Goal: Task Accomplishment & Management: Use online tool/utility

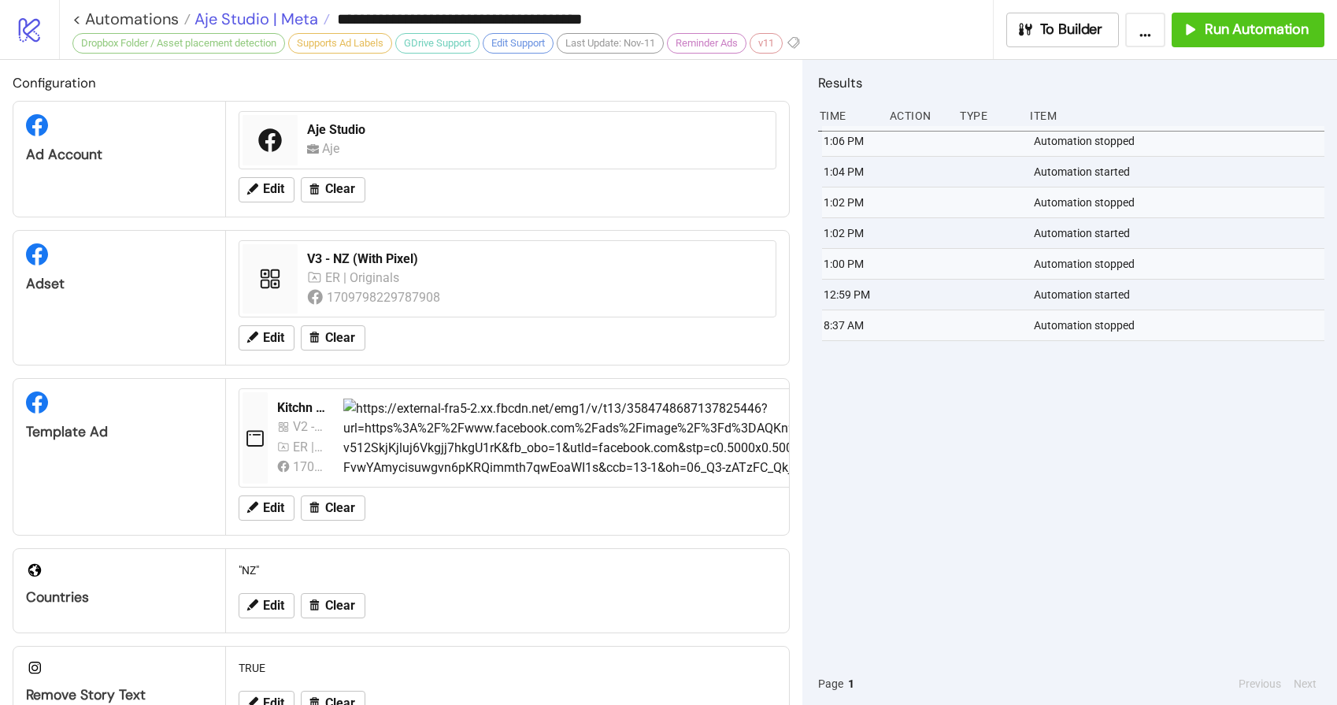
click at [265, 17] on span "Aje Studio | Meta" at bounding box center [255, 19] width 128 height 20
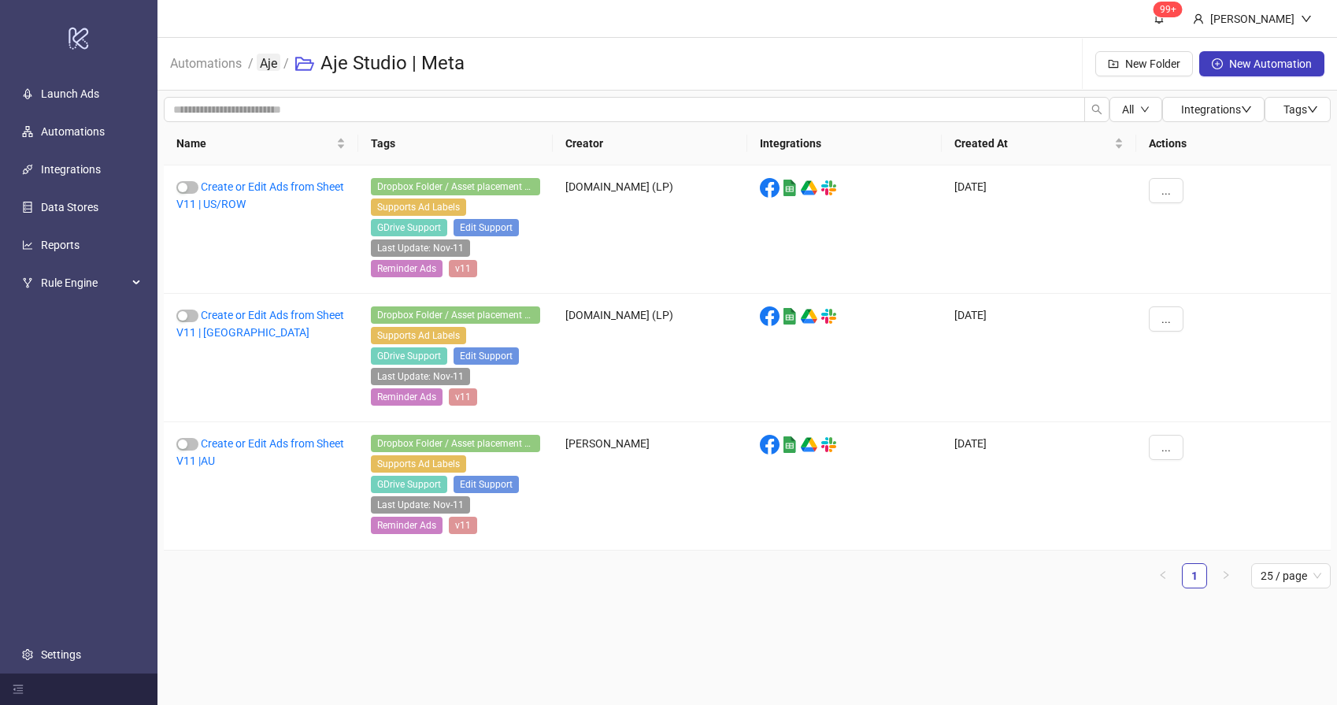
click at [278, 64] on link "Aje" at bounding box center [269, 62] width 24 height 17
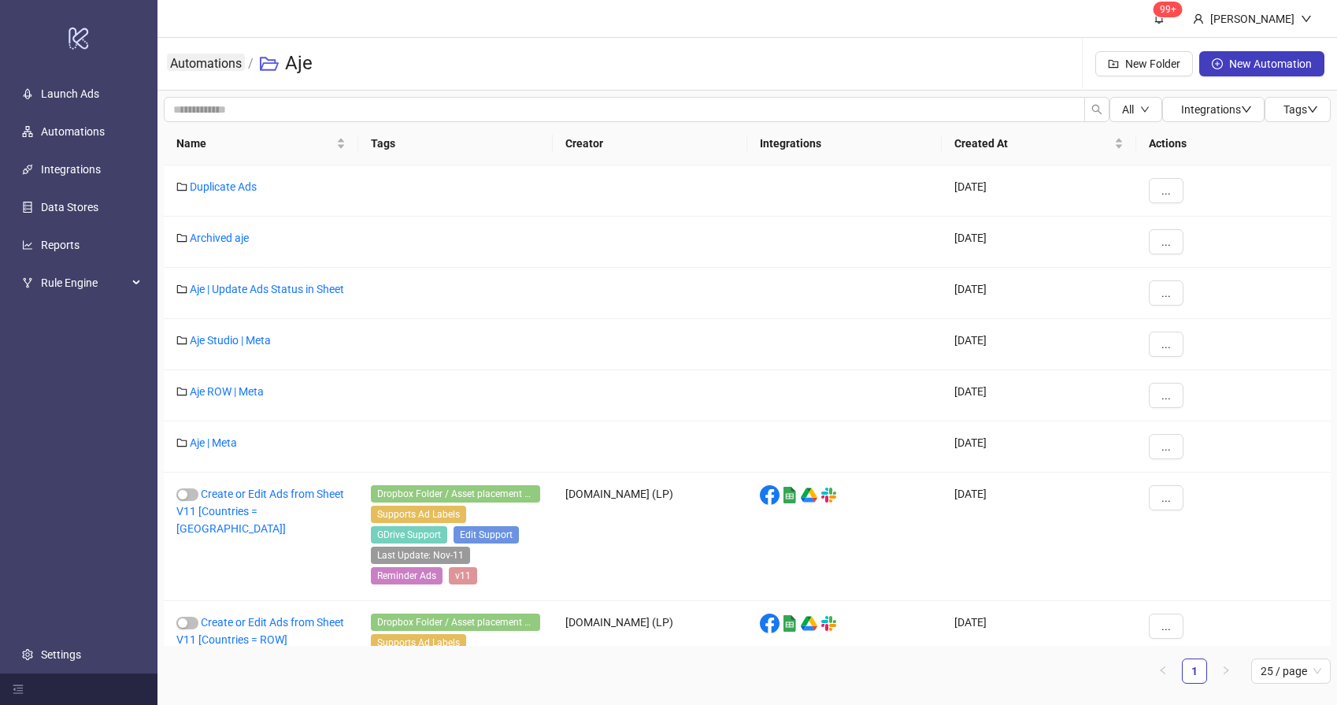
click at [220, 58] on link "Automations" at bounding box center [206, 62] width 78 height 17
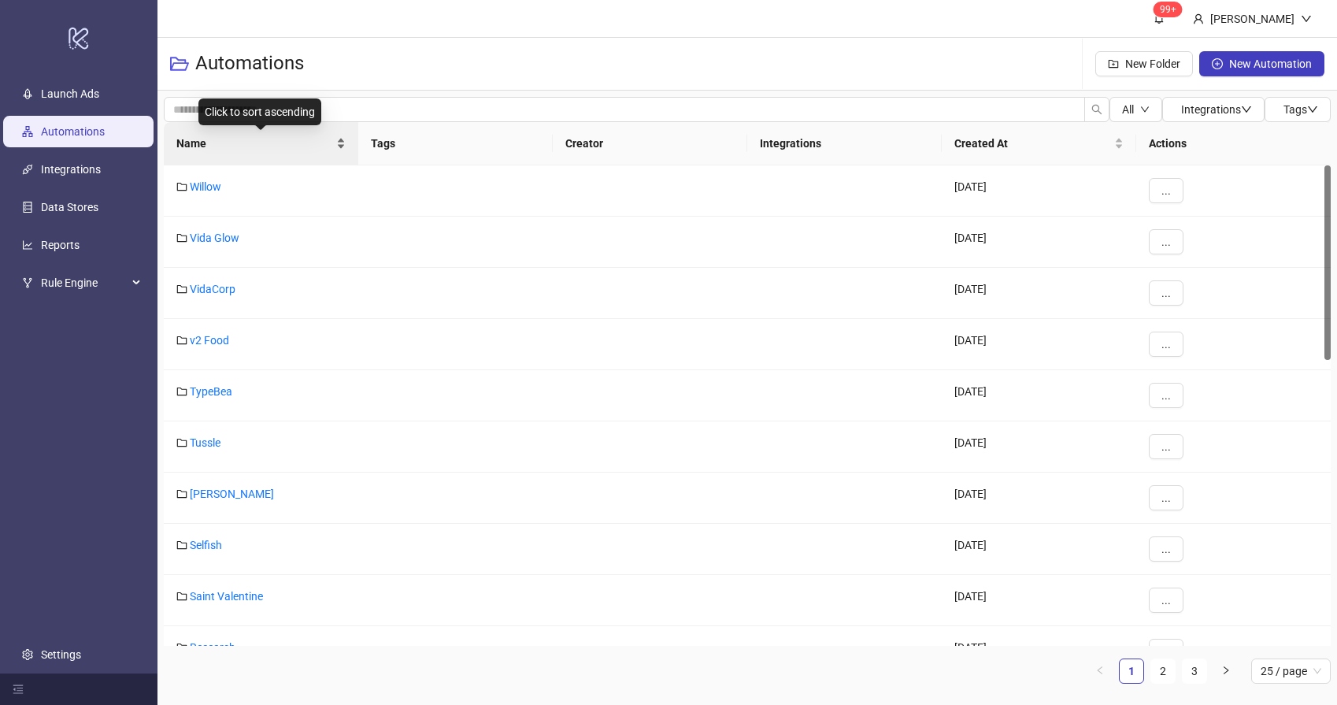
click at [267, 151] on span "Name" at bounding box center [254, 143] width 157 height 17
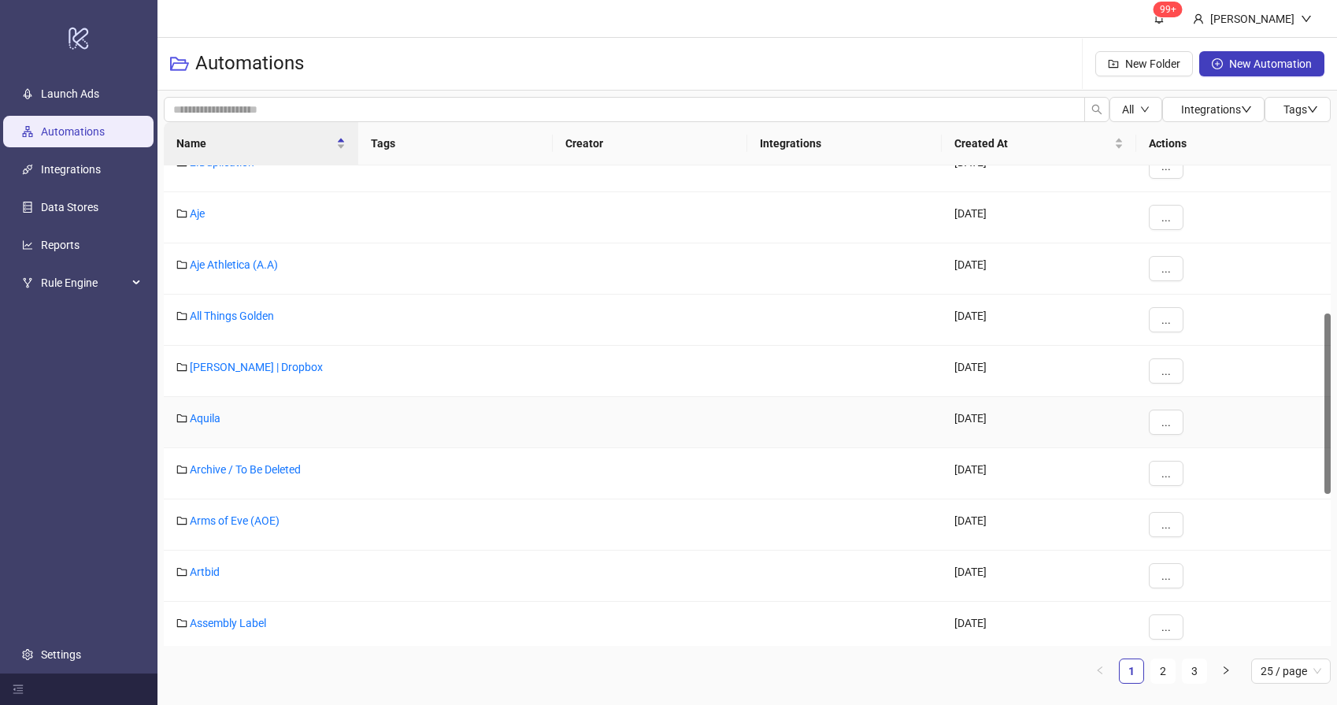
scroll to position [392, 0]
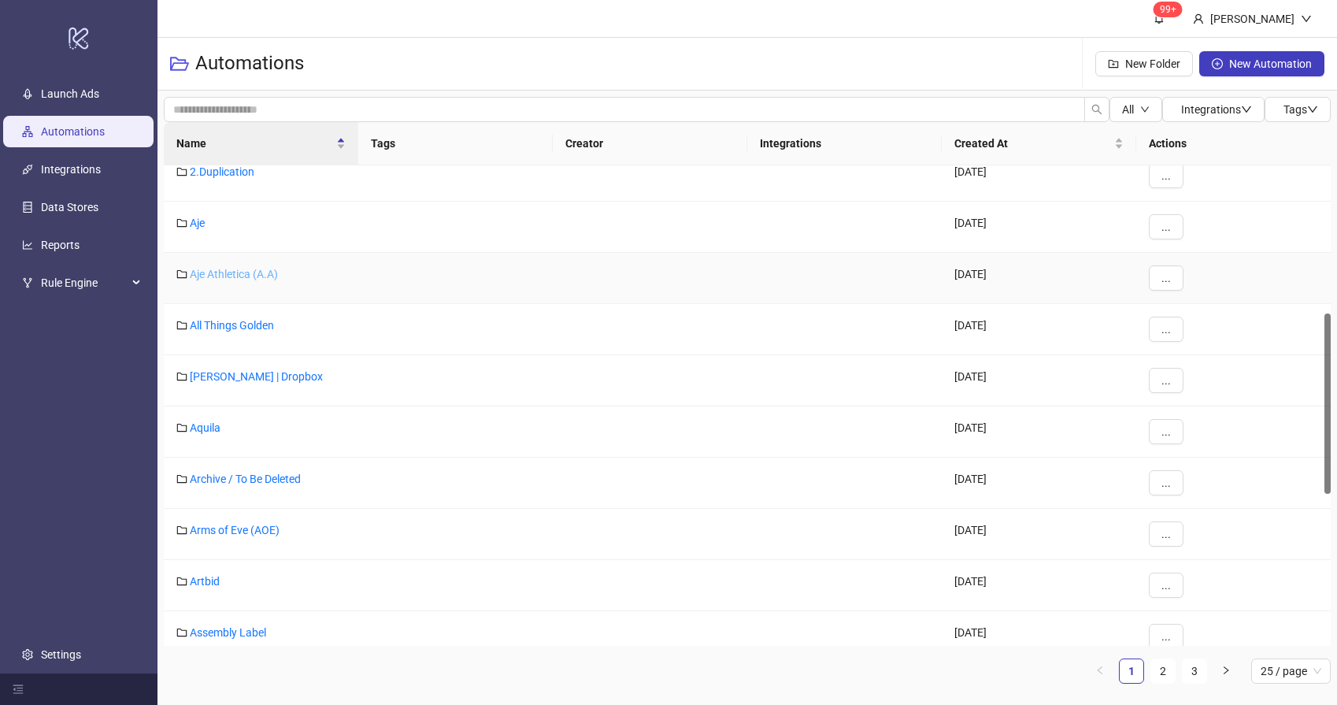
click at [249, 274] on link "Aje Athletica (A.A)" at bounding box center [234, 274] width 88 height 13
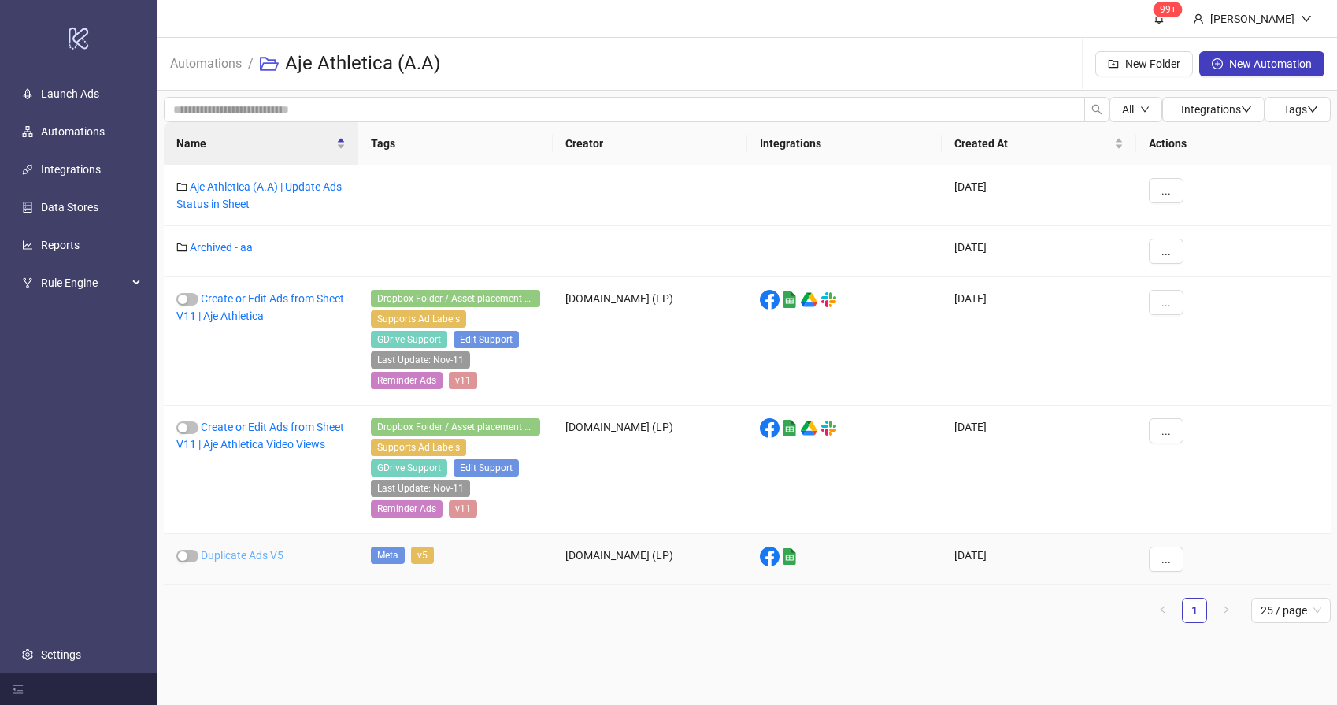
click at [273, 557] on link "Duplicate Ads V5" at bounding box center [242, 555] width 83 height 13
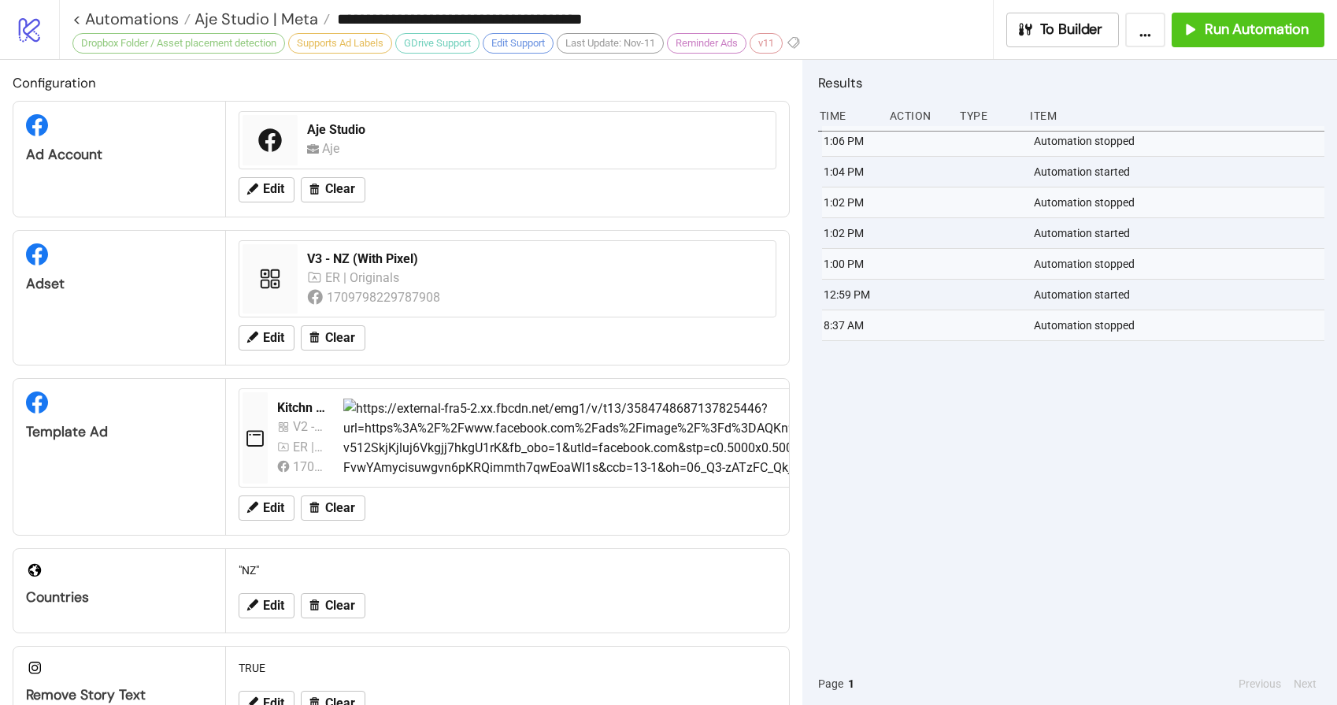
type input "**********"
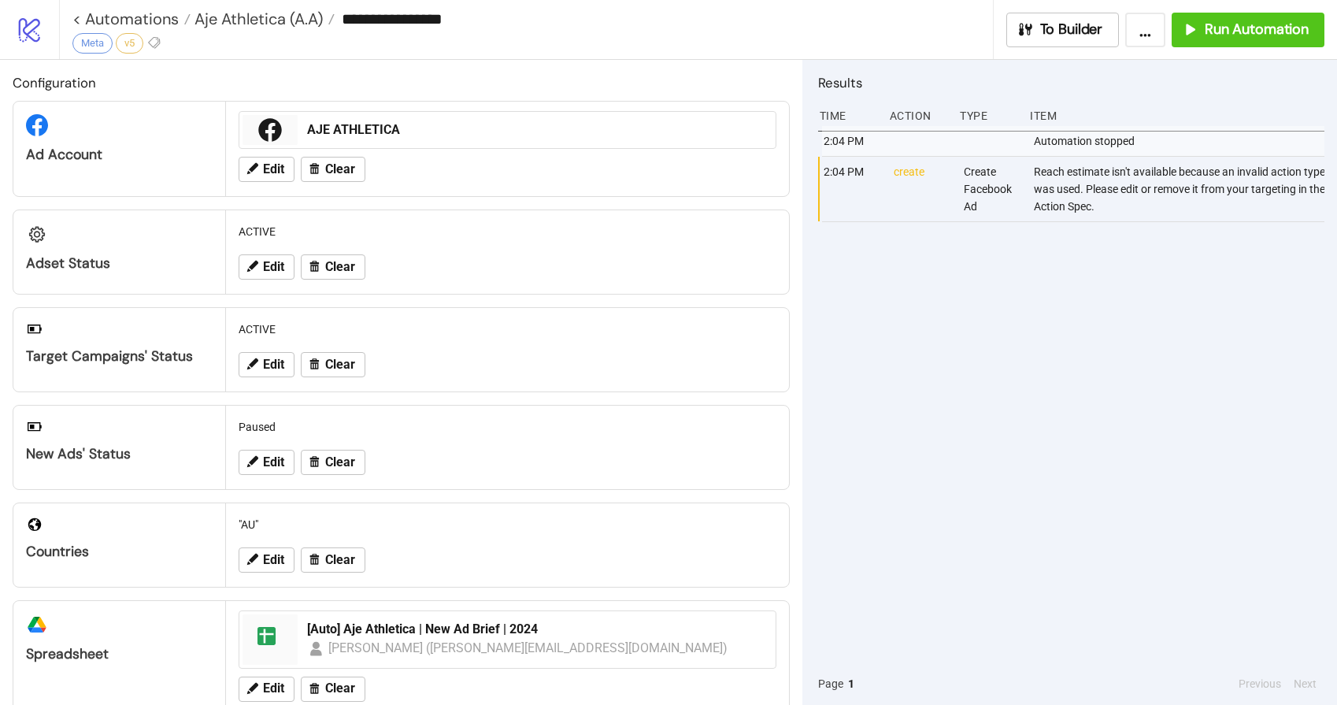
drag, startPoint x: 1098, startPoint y: 362, endPoint x: 1179, endPoint y: 250, distance: 138.6
click at [1100, 355] on div "2:04 PM Automation stopped 2:04 PM create Create Facebook Ad Reach estimate isn…" at bounding box center [1071, 394] width 506 height 536
click at [1242, 39] on button "Run Automation" at bounding box center [1248, 30] width 153 height 35
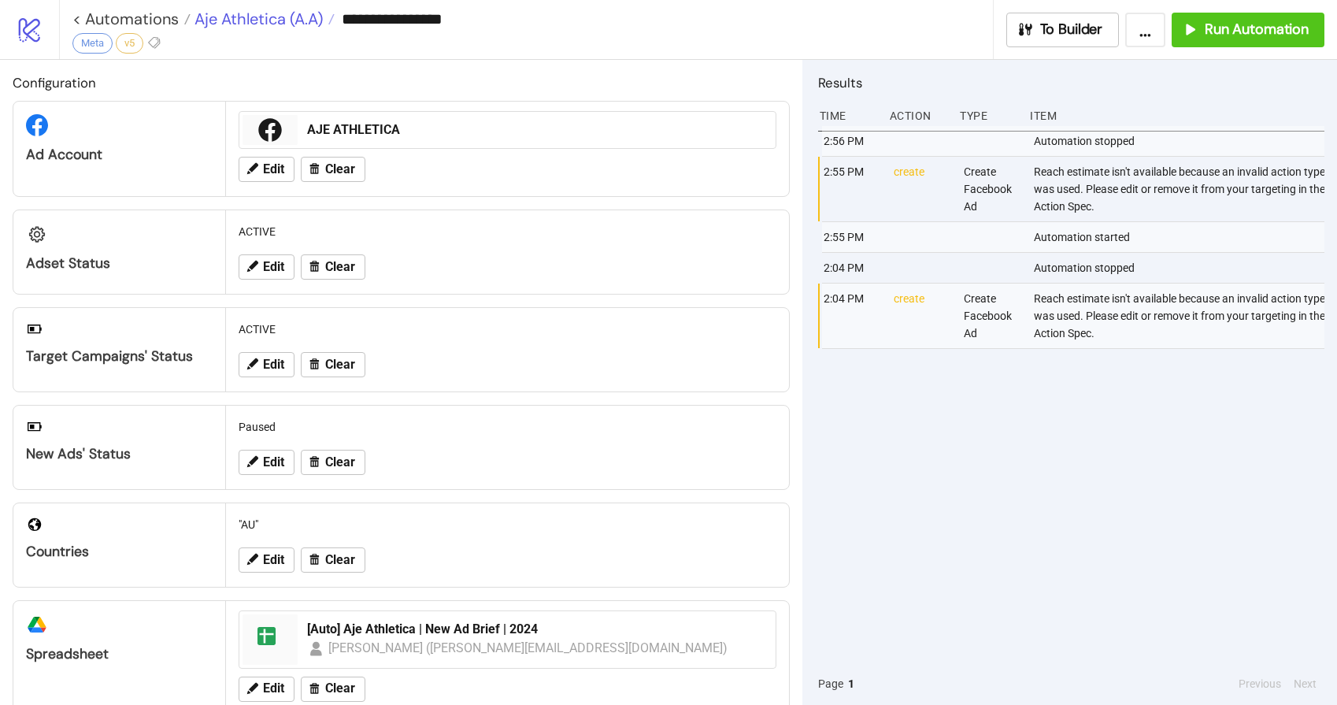
click at [233, 10] on span "Aje Athletica (A.A)" at bounding box center [257, 19] width 132 height 20
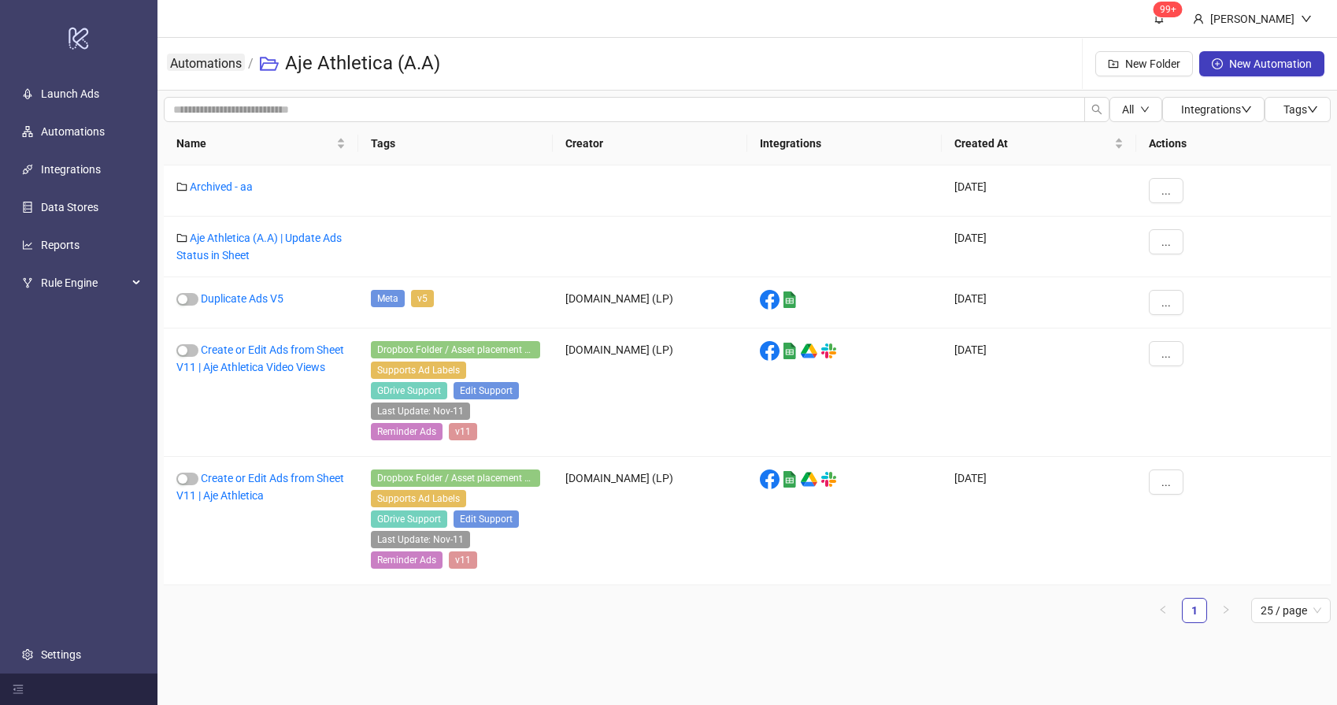
click at [217, 68] on link "Automations" at bounding box center [206, 62] width 78 height 17
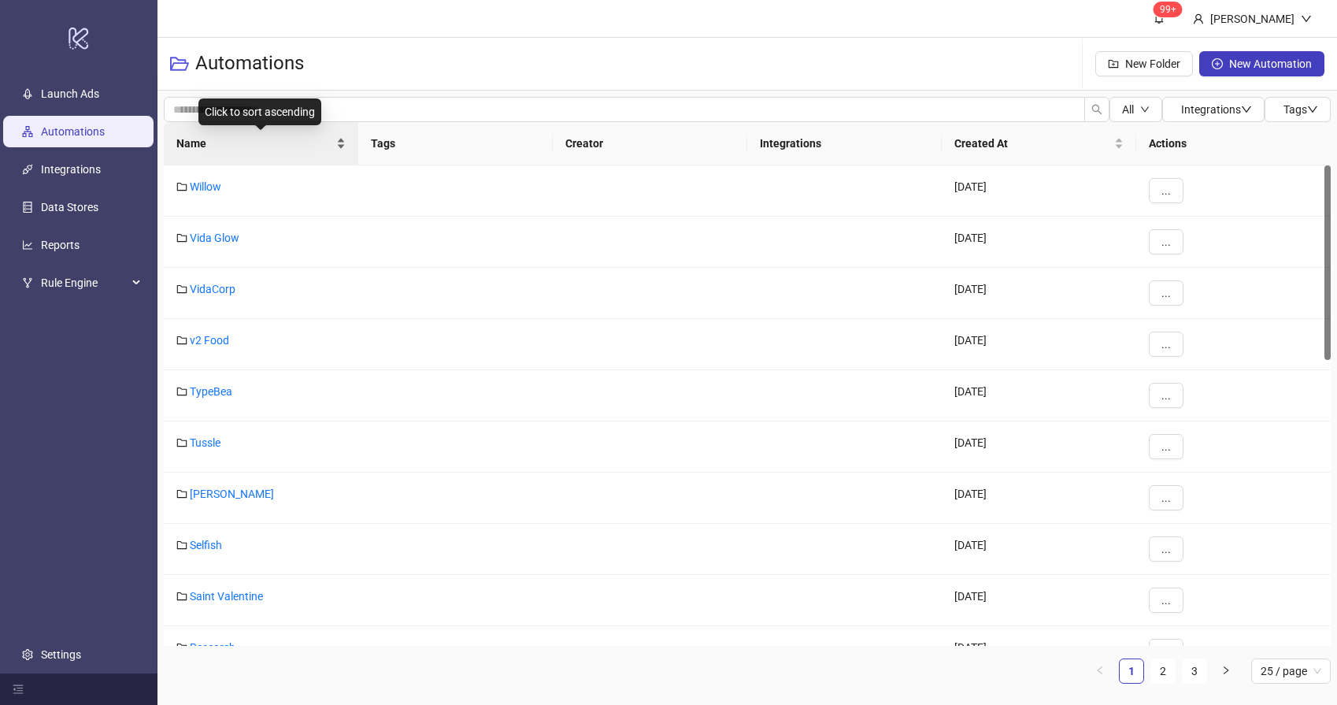
click at [249, 152] on div "Name" at bounding box center [260, 143] width 169 height 17
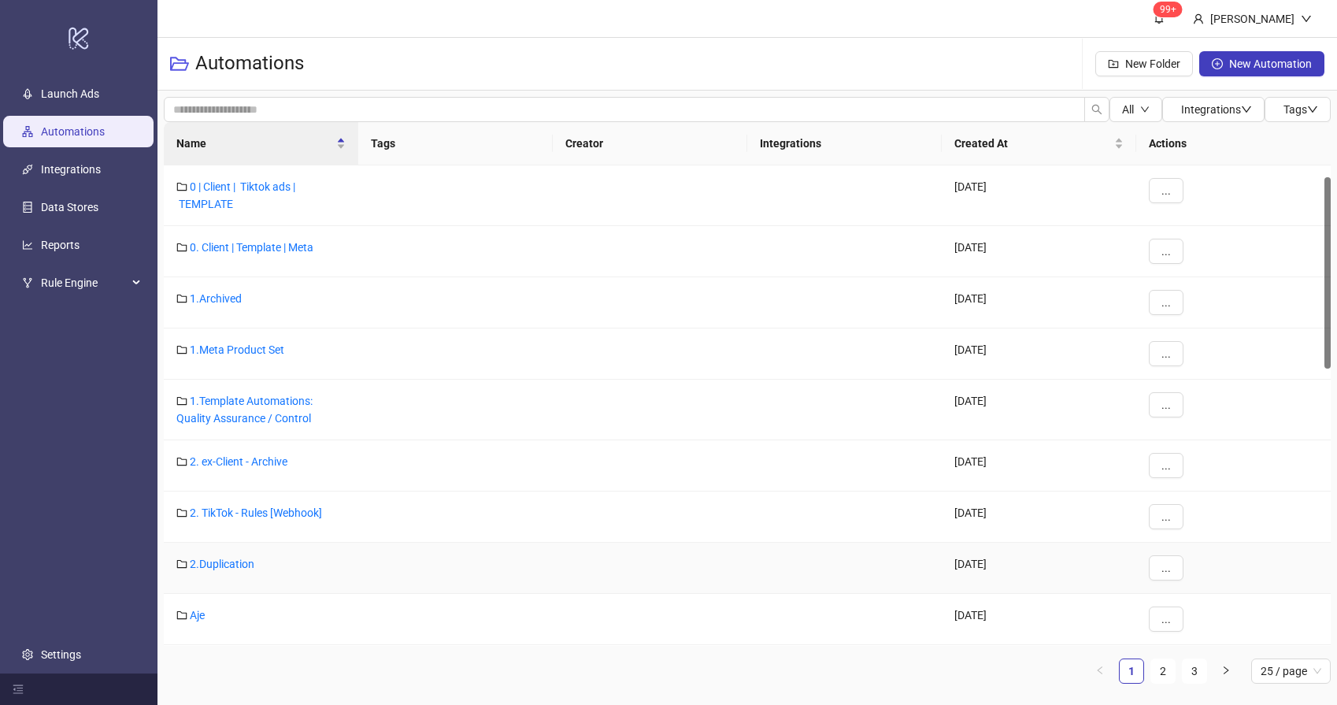
scroll to position [30, 0]
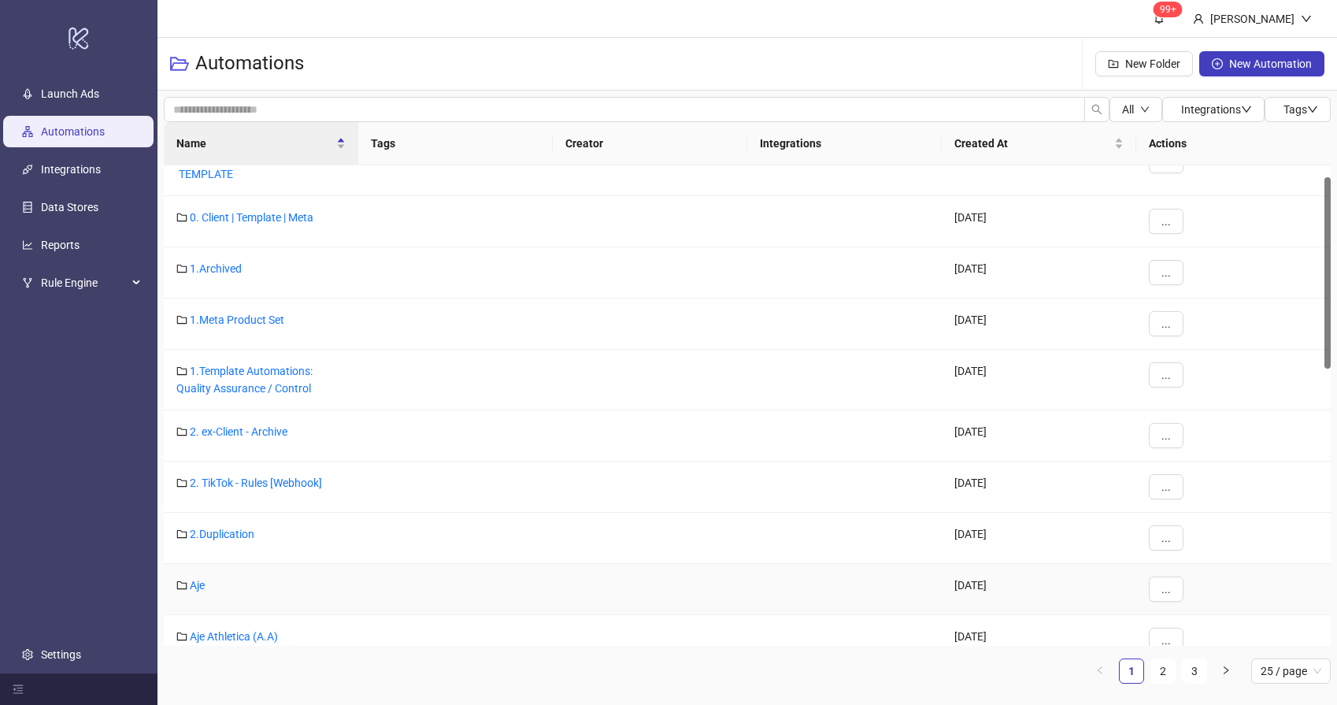
click at [206, 582] on div "Aje" at bounding box center [261, 589] width 194 height 51
click at [203, 584] on link "Aje" at bounding box center [197, 585] width 15 height 13
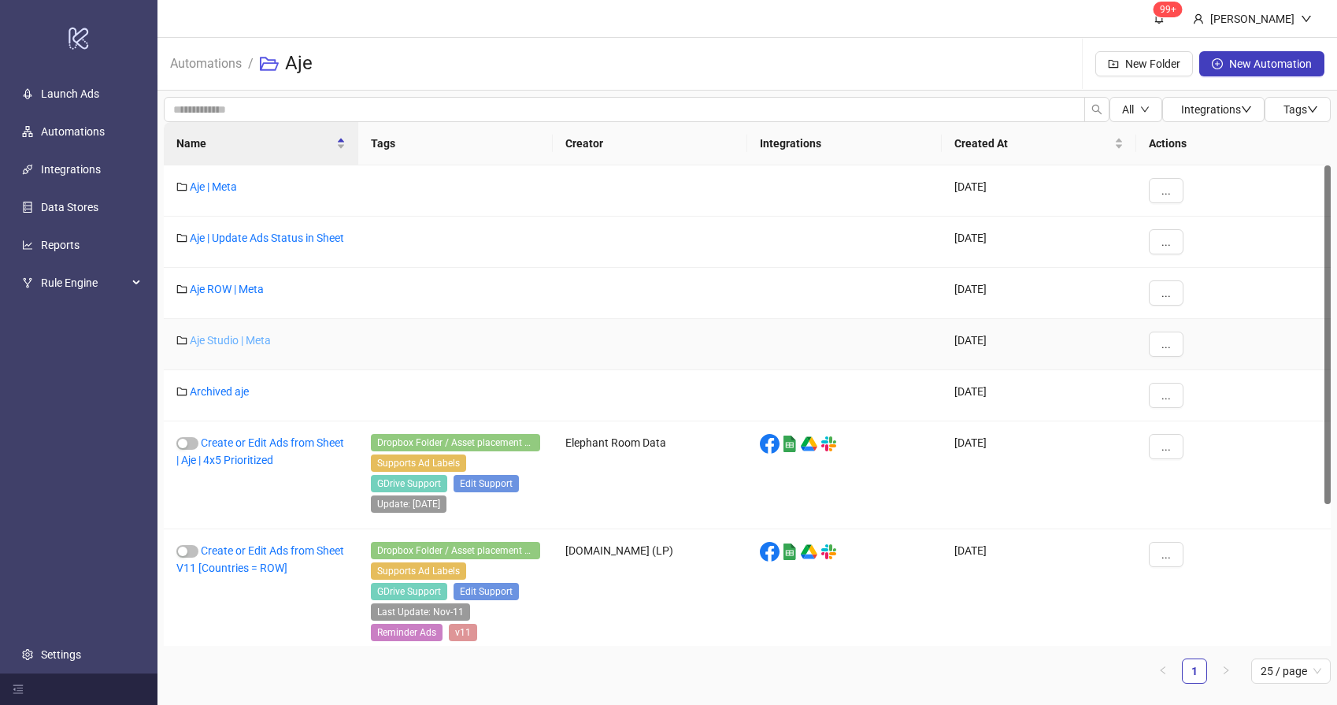
click at [247, 346] on link "Aje Studio | Meta" at bounding box center [230, 340] width 81 height 13
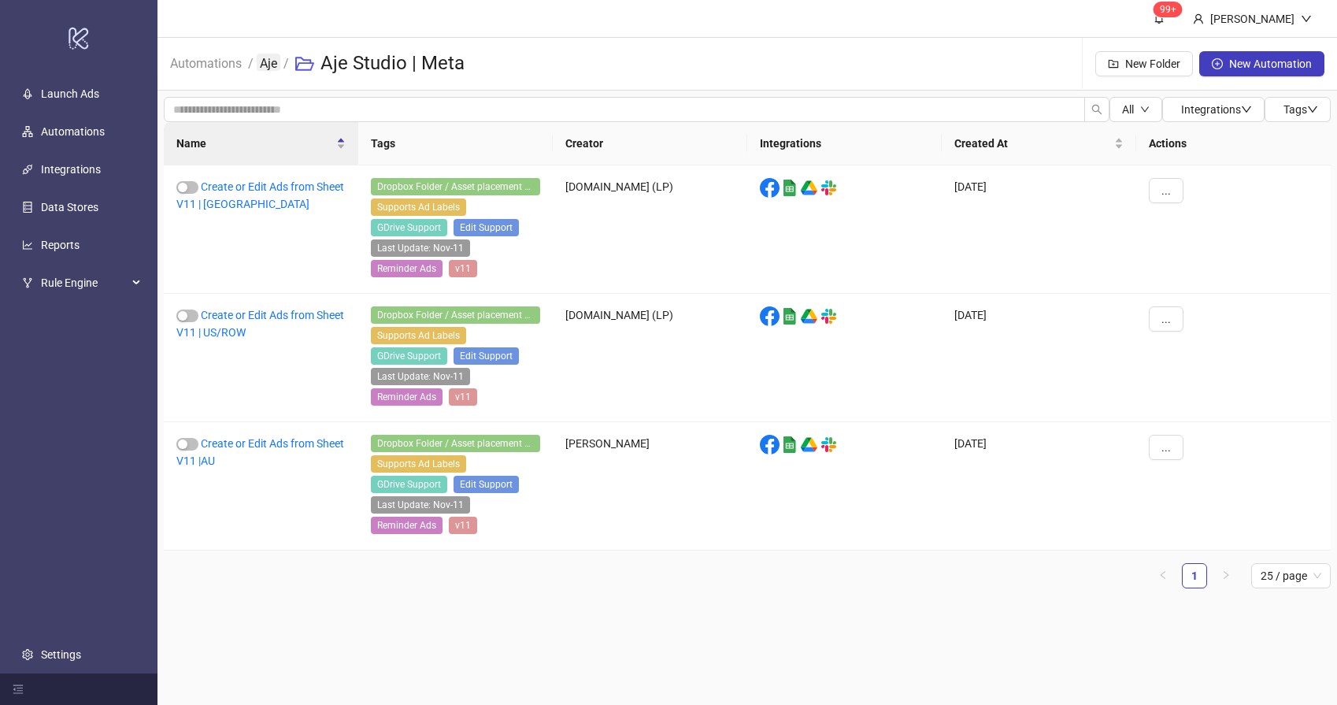
click at [272, 64] on link "Aje" at bounding box center [269, 62] width 24 height 17
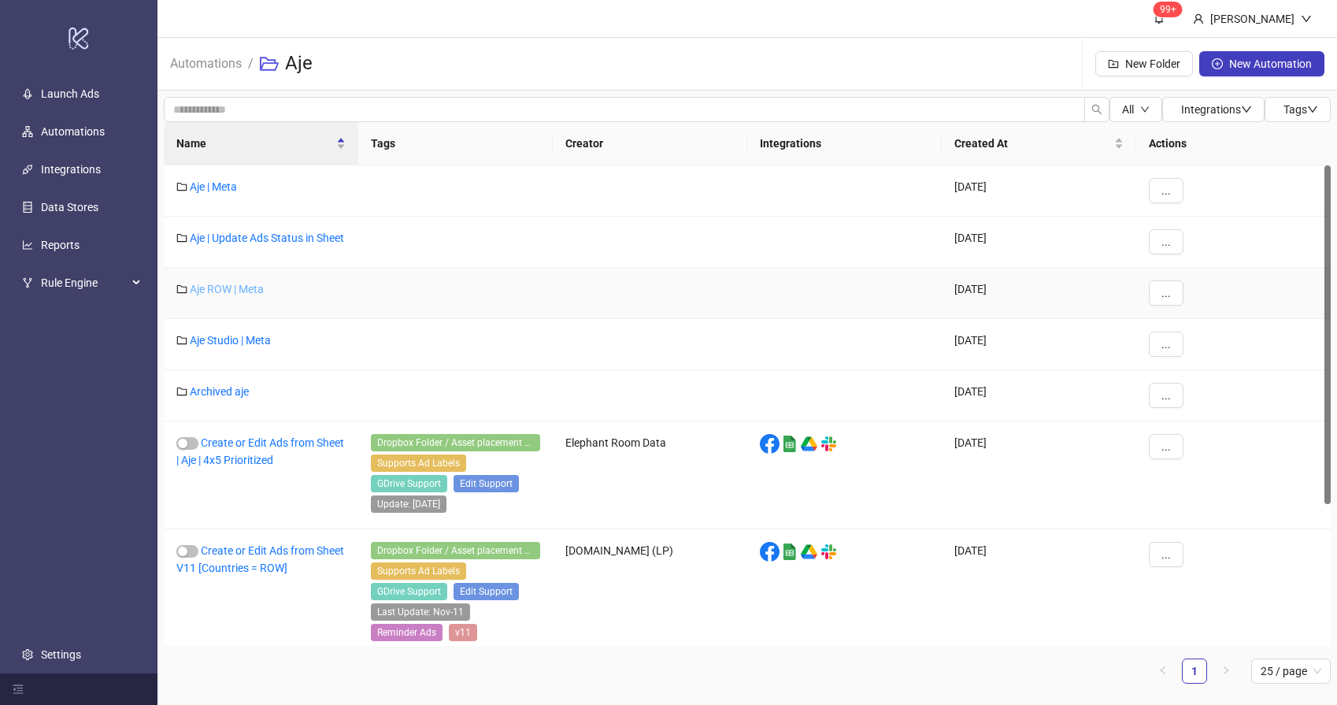
scroll to position [201, 0]
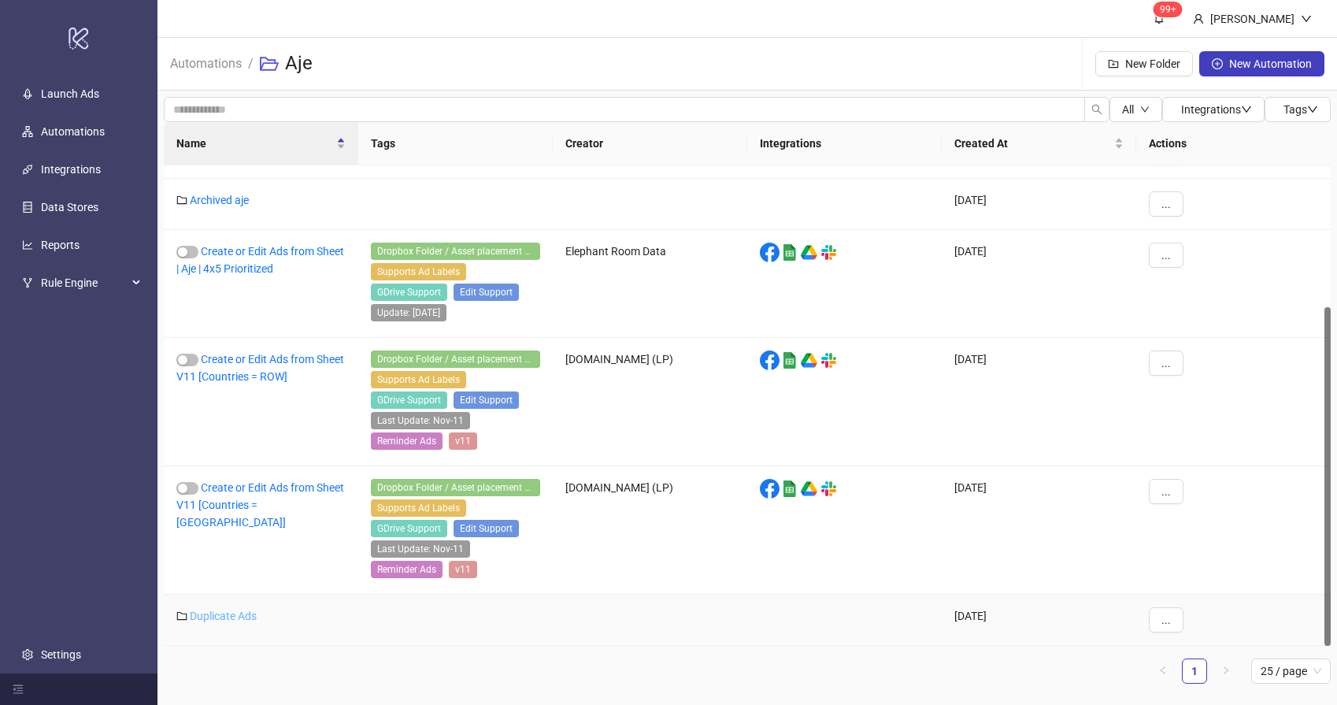
click at [232, 617] on link "Duplicate Ads" at bounding box center [223, 615] width 67 height 13
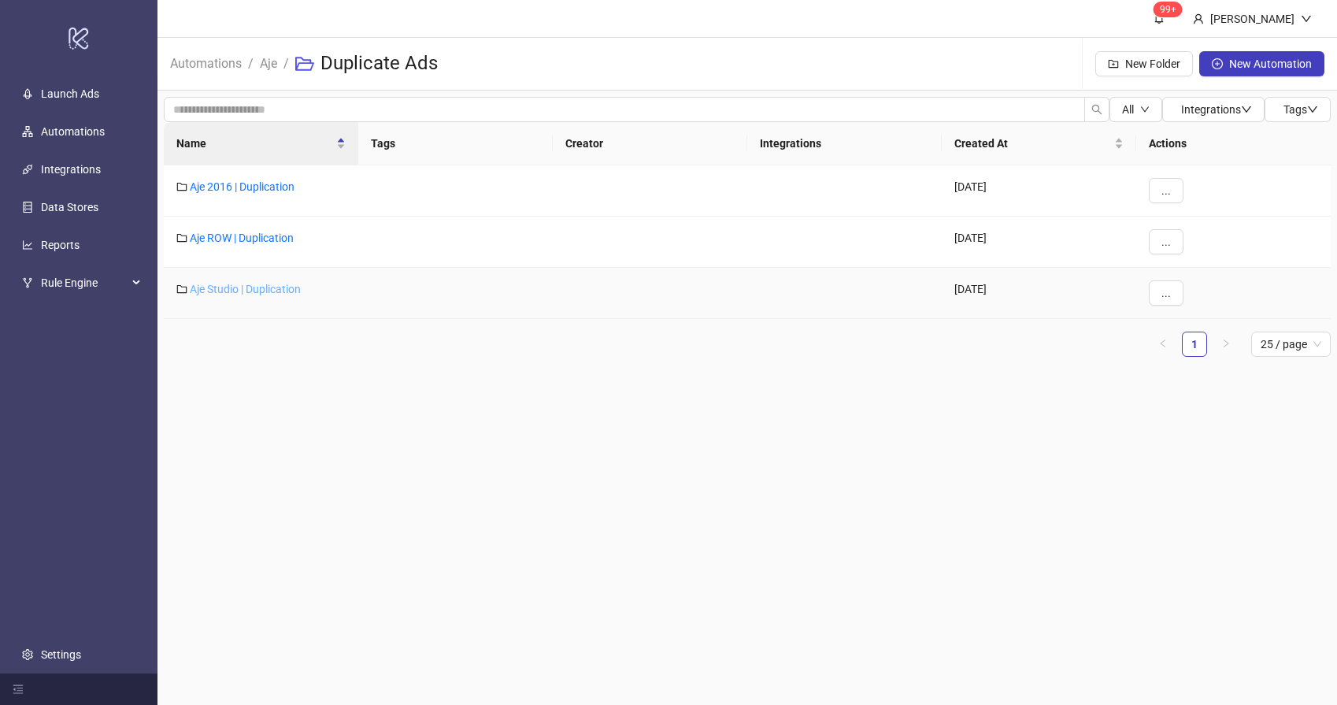
click at [220, 286] on link "Aje Studio | Duplication" at bounding box center [245, 289] width 111 height 13
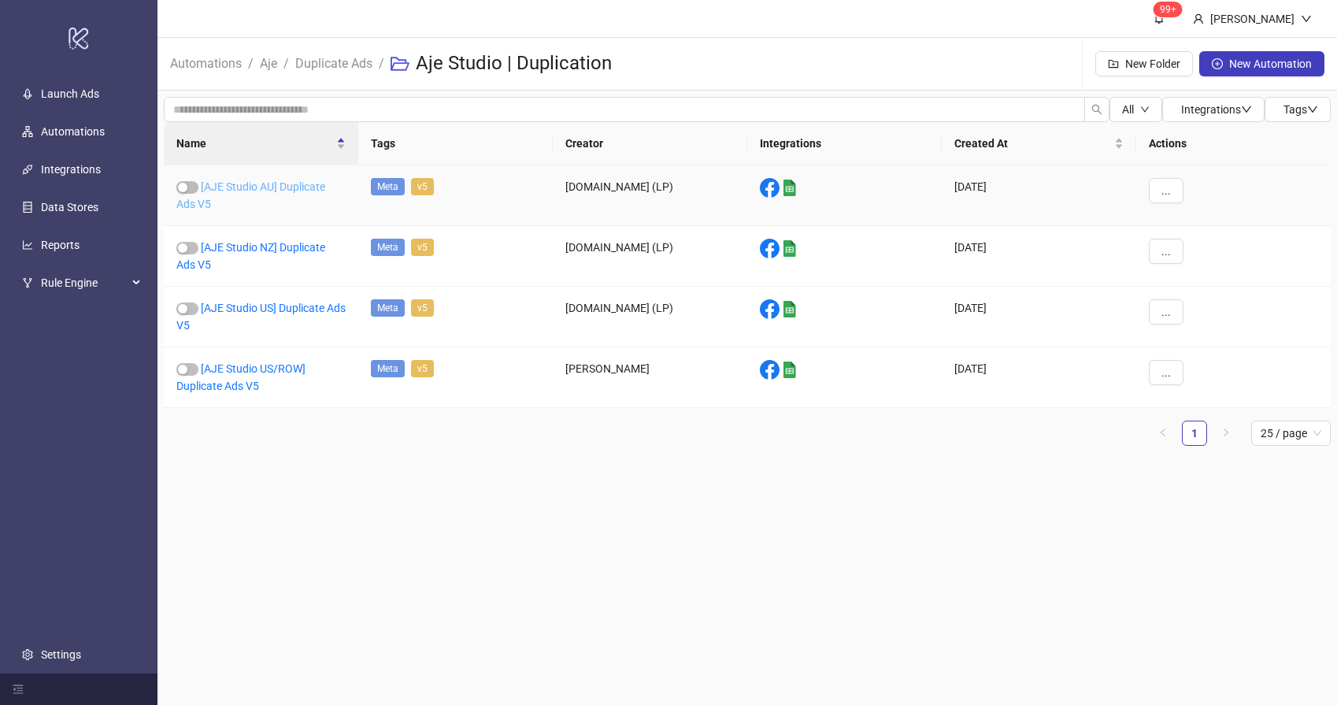
click at [287, 183] on link "[AJE Studio AU] Duplicate Ads V5" at bounding box center [250, 195] width 149 height 30
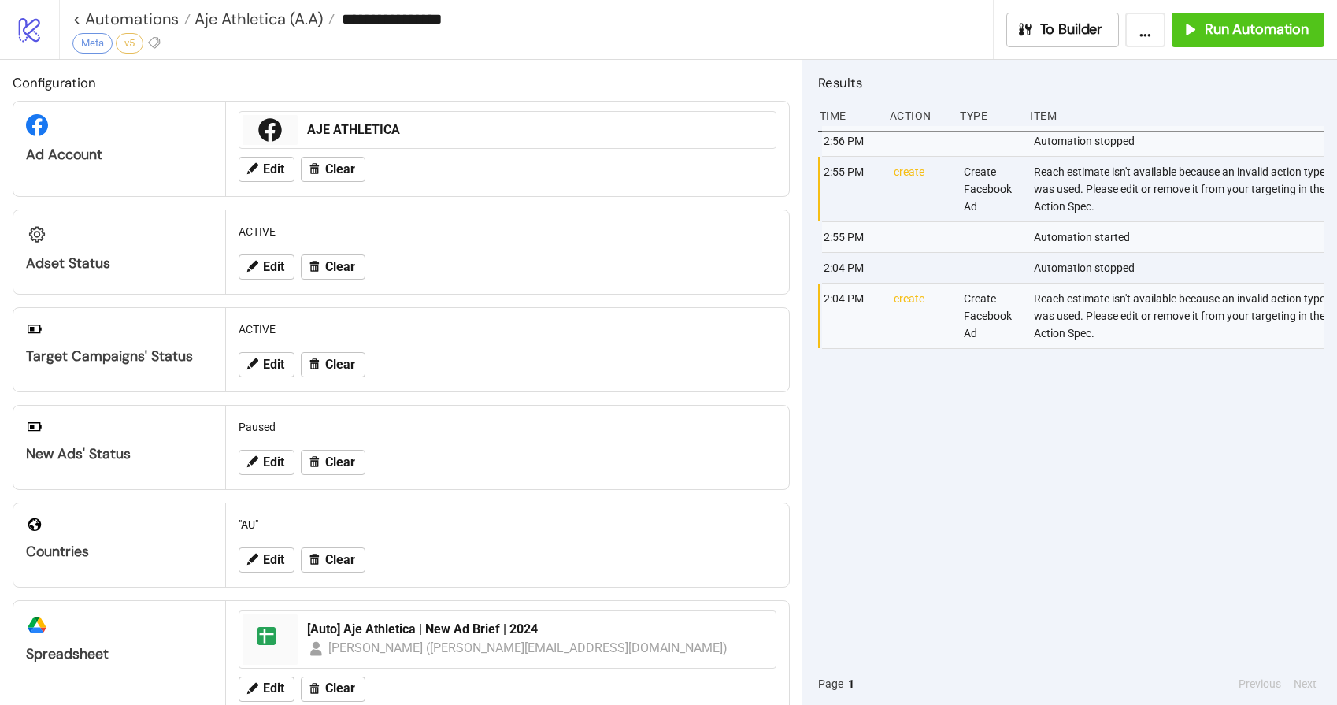
type input "**********"
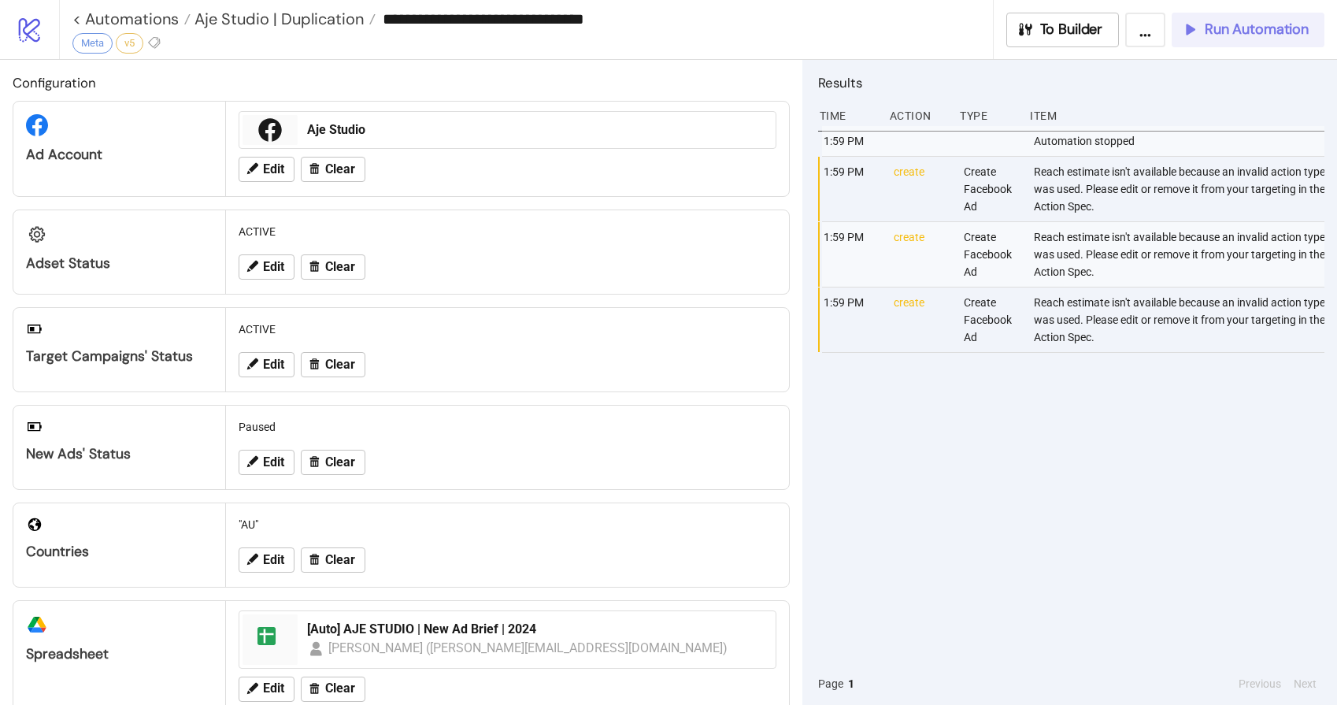
click at [1214, 30] on span "Run Automation" at bounding box center [1257, 29] width 104 height 18
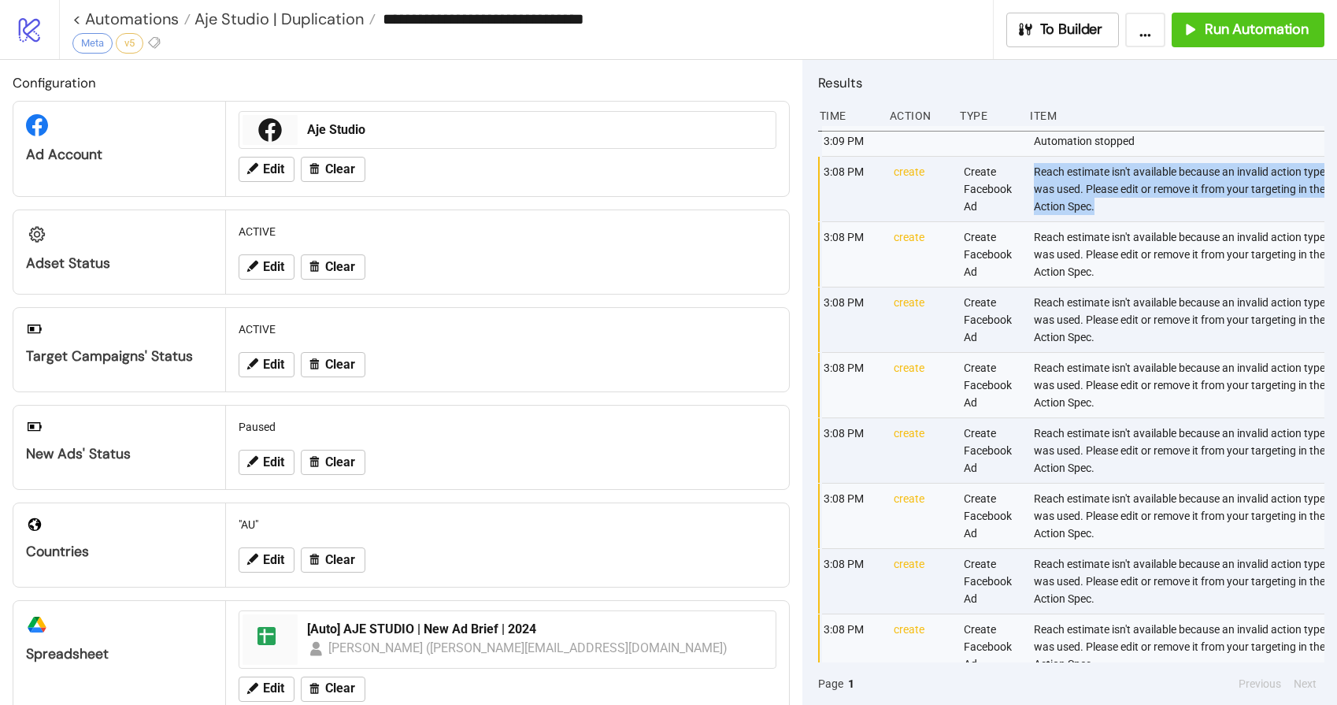
drag, startPoint x: 1038, startPoint y: 169, endPoint x: 1169, endPoint y: 220, distance: 141.1
click at [1169, 220] on div "3:08 PM create Create Facebook Ad Reach estimate isn't available because an inv…" at bounding box center [1075, 189] width 506 height 65
copy div "Reach estimate isn't available because an invalid action type was used. Please …"
click at [107, 15] on link "< Automations" at bounding box center [131, 19] width 118 height 16
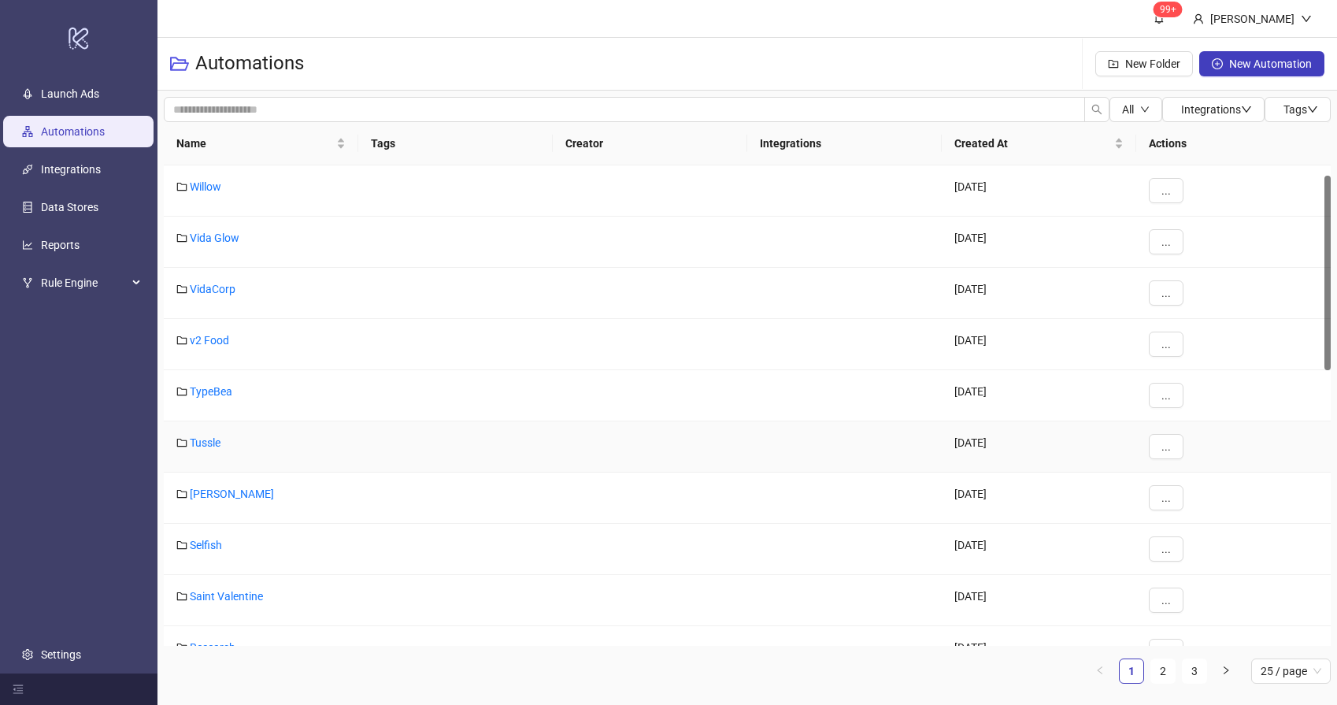
scroll to position [25, 0]
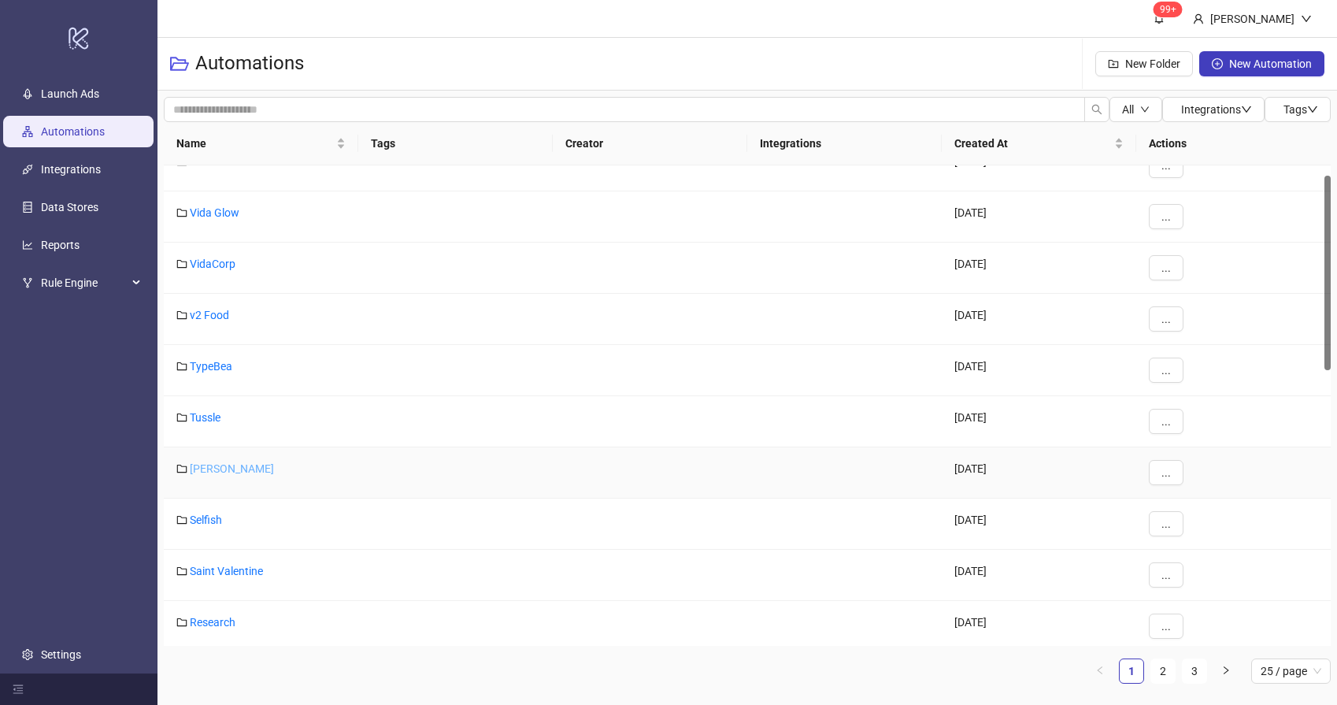
click at [207, 464] on link "[PERSON_NAME]" at bounding box center [232, 468] width 84 height 13
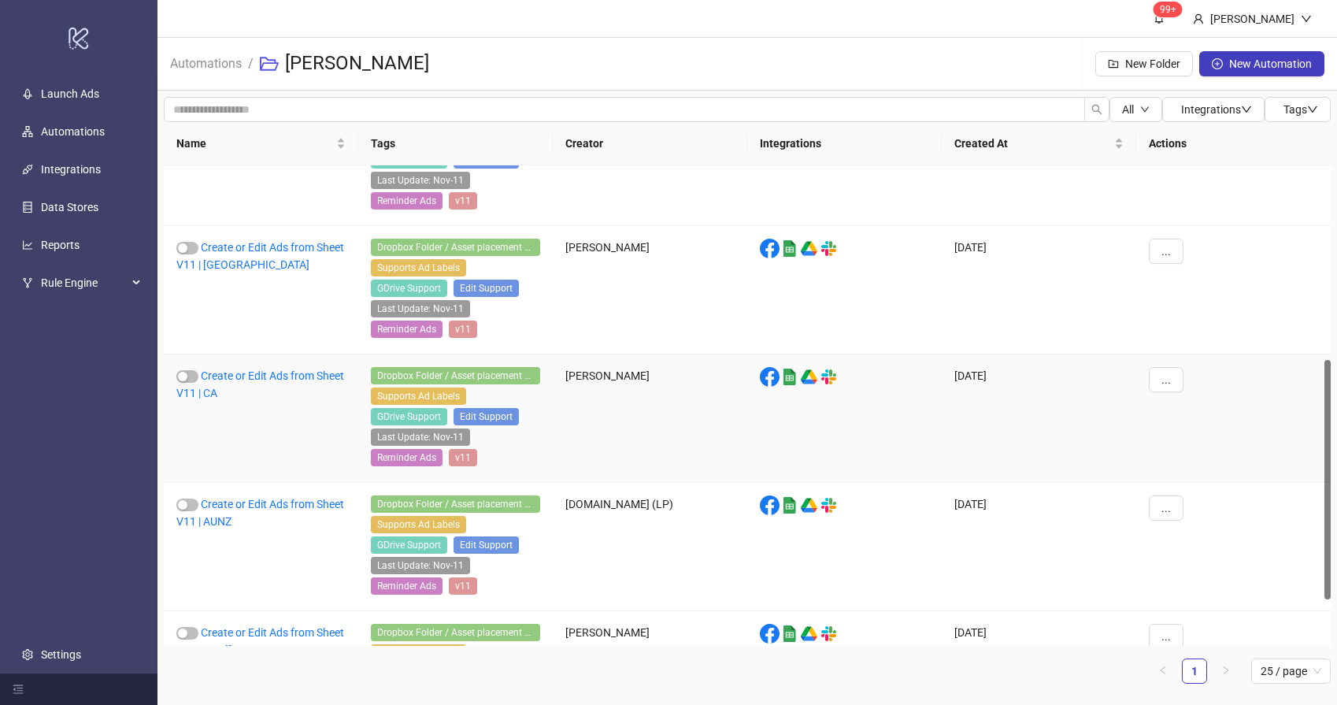
scroll to position [420, 0]
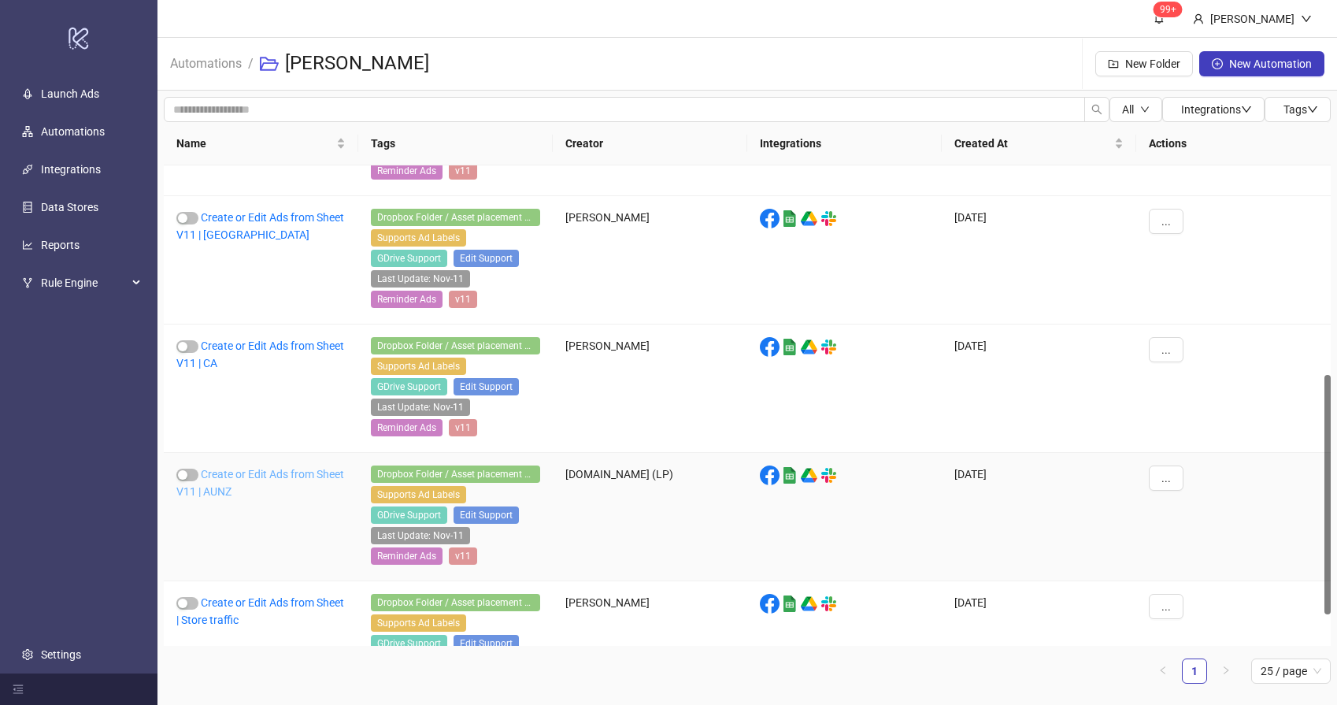
click at [244, 491] on link "Create or Edit Ads from Sheet V11 | AUNZ" at bounding box center [260, 483] width 168 height 30
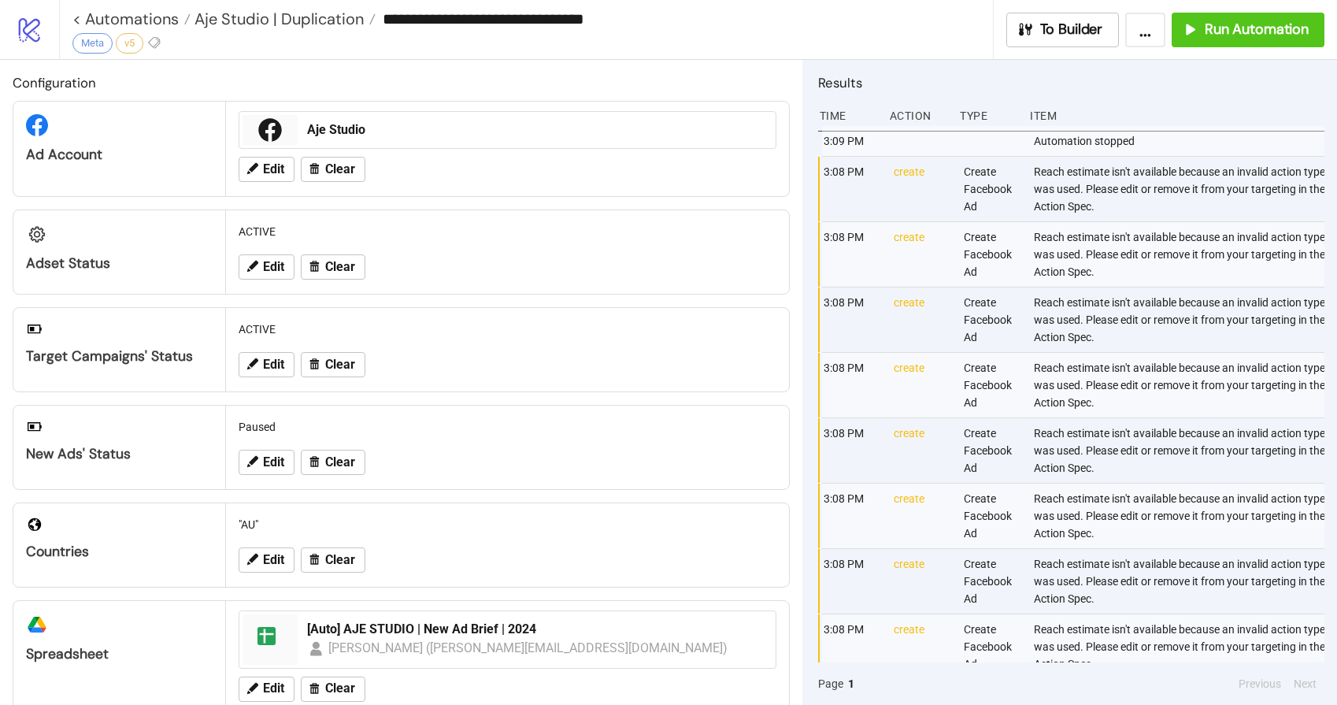
type input "**********"
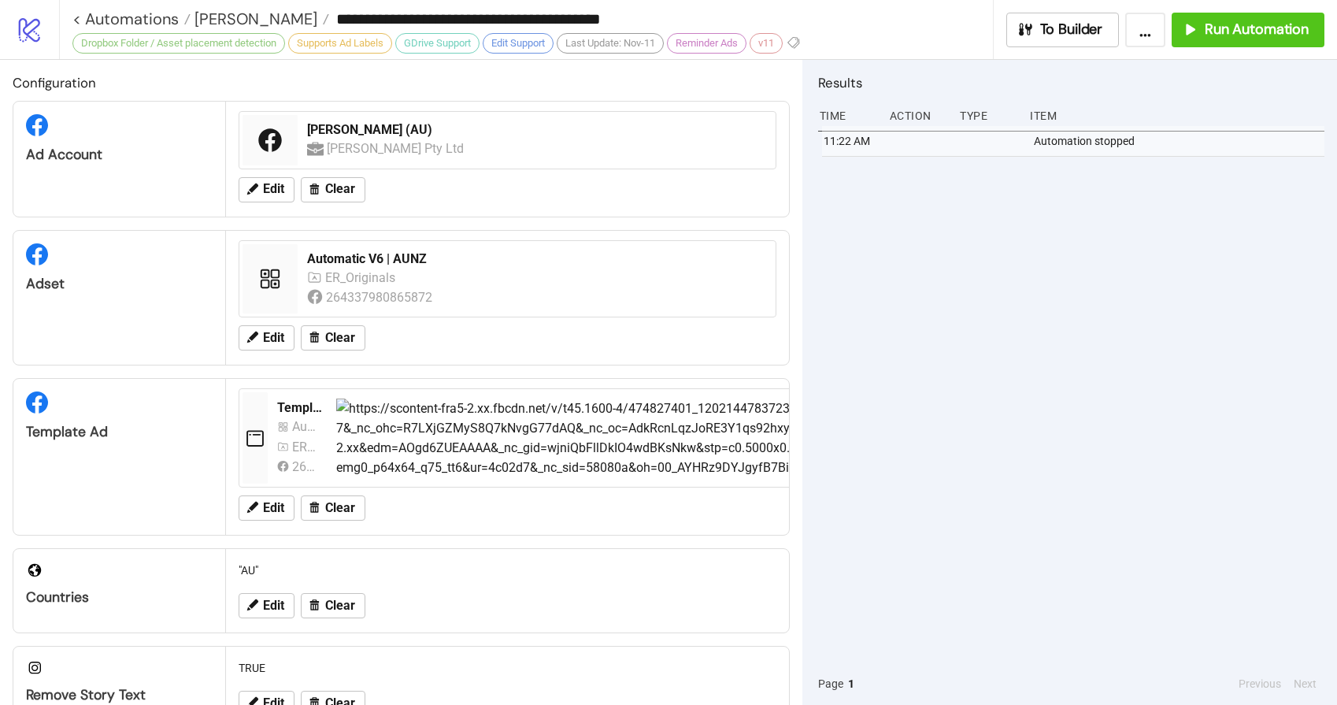
click at [1210, 280] on div "11:22 AM Automation stopped" at bounding box center [1071, 394] width 506 height 536
click at [1261, 33] on span "Run Automation" at bounding box center [1257, 29] width 104 height 18
